Goal: Find specific page/section: Find specific page/section

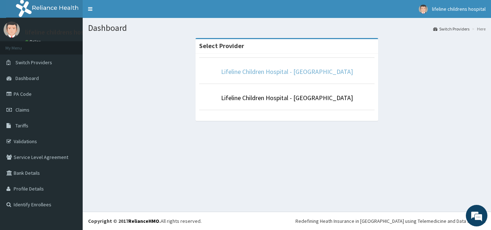
click at [290, 70] on link "Lifeline Children Hospital - [GEOGRAPHIC_DATA]" at bounding box center [287, 72] width 132 height 8
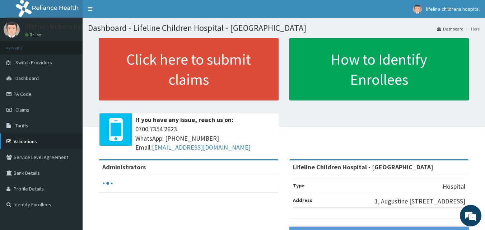
click at [51, 137] on link "Validations" at bounding box center [41, 142] width 83 height 16
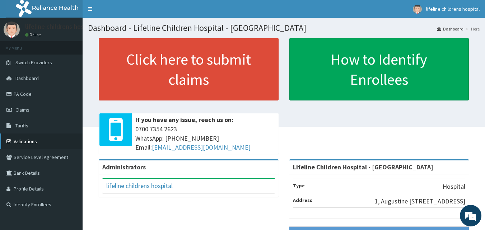
click at [50, 140] on link "Validations" at bounding box center [41, 142] width 83 height 16
